Goal: Information Seeking & Learning: Learn about a topic

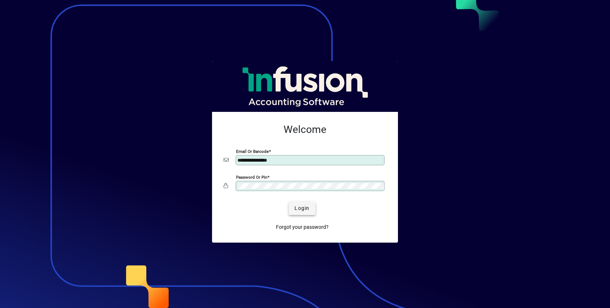
click at [305, 208] on span "Login" at bounding box center [302, 209] width 15 height 8
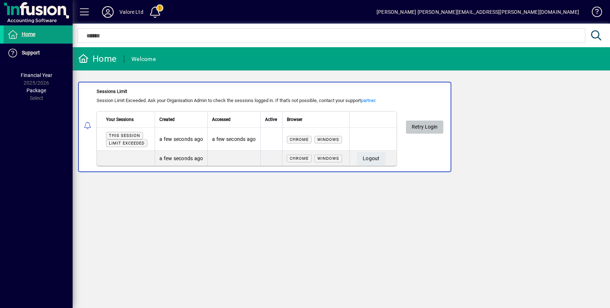
click at [421, 124] on span "Retry Login" at bounding box center [425, 127] width 26 height 12
click at [375, 156] on span "Logout" at bounding box center [371, 159] width 17 height 12
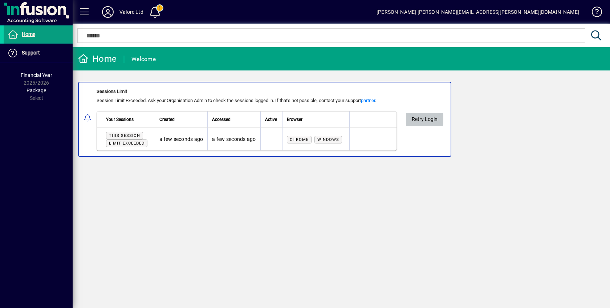
click at [424, 117] on span "Retry Login" at bounding box center [425, 119] width 26 height 12
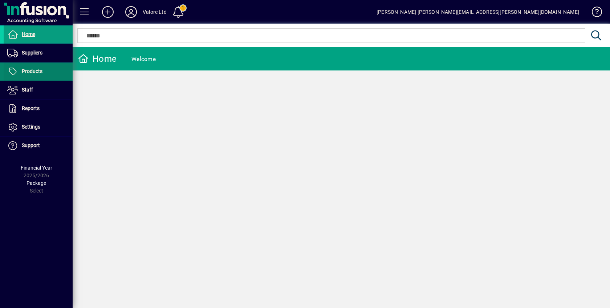
click at [30, 69] on span "Products" at bounding box center [32, 71] width 21 height 6
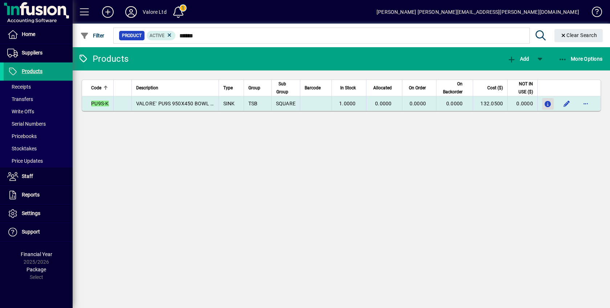
click at [547, 100] on span "button" at bounding box center [549, 104] width 8 height 12
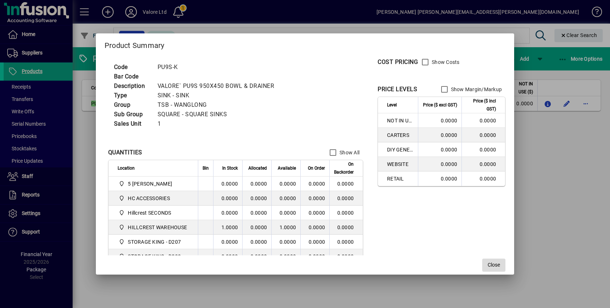
click at [496, 265] on span "Close" at bounding box center [494, 265] width 12 height 8
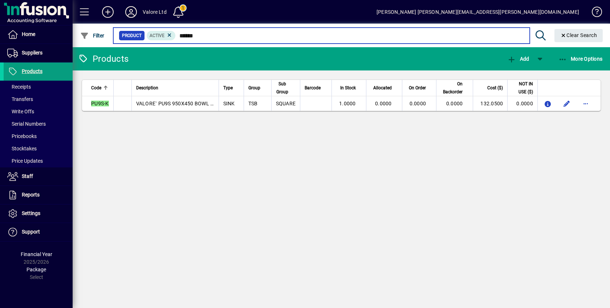
click at [189, 36] on input "******" at bounding box center [350, 36] width 348 height 10
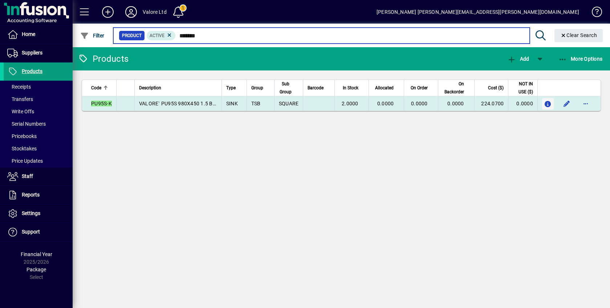
type input "*******"
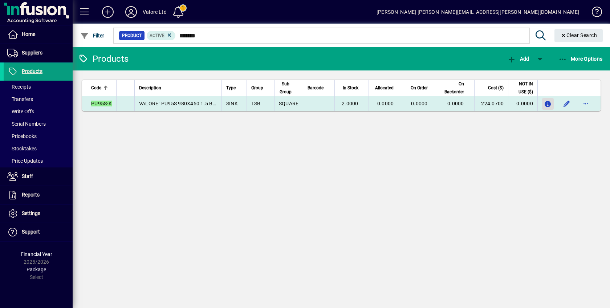
click at [548, 101] on icon "button" at bounding box center [549, 104] width 8 height 6
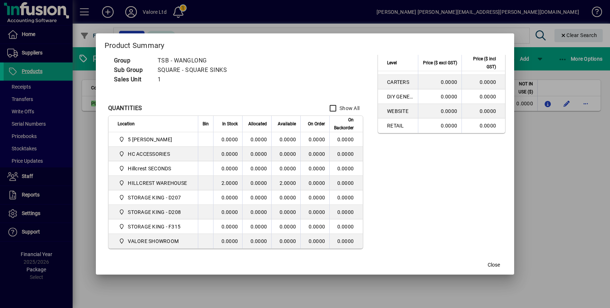
scroll to position [54, 0]
click at [494, 263] on span "Close" at bounding box center [494, 265] width 12 height 8
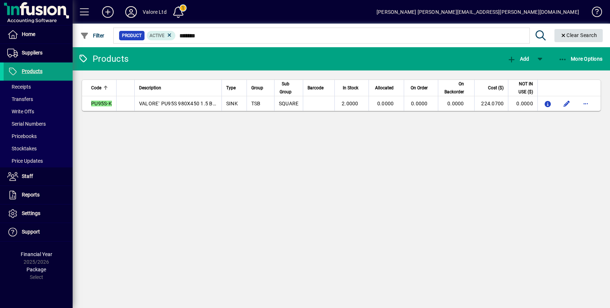
click at [567, 33] on span "Clear Search" at bounding box center [578, 35] width 37 height 6
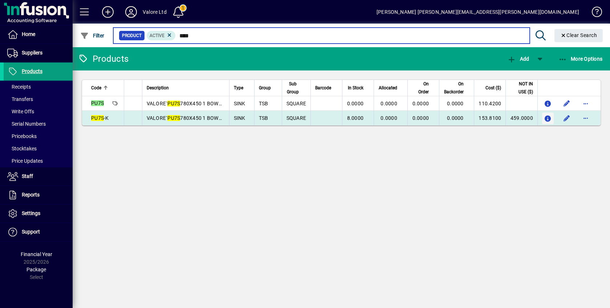
type input "****"
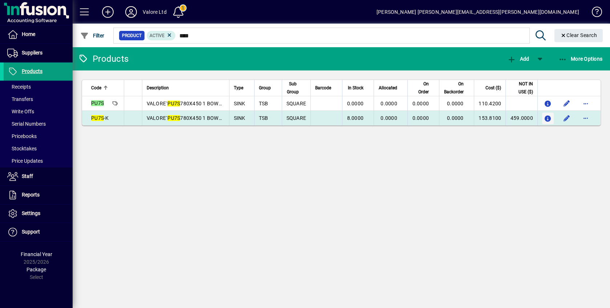
click at [548, 116] on icon "button" at bounding box center [549, 119] width 8 height 6
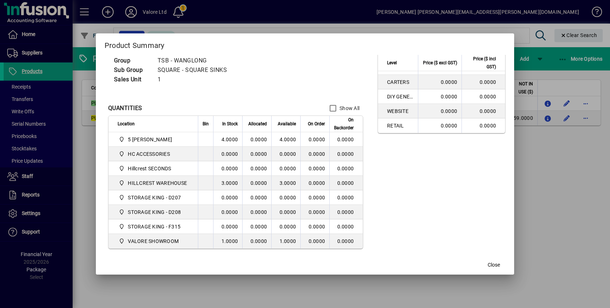
scroll to position [54, 0]
click at [498, 262] on span "Close" at bounding box center [494, 265] width 12 height 8
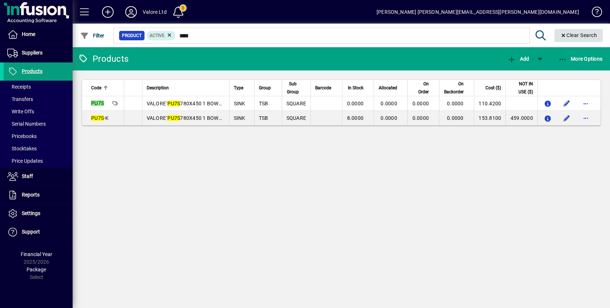
click at [584, 34] on span "Clear Search" at bounding box center [578, 35] width 37 height 6
